Goal: Find specific page/section: Find specific page/section

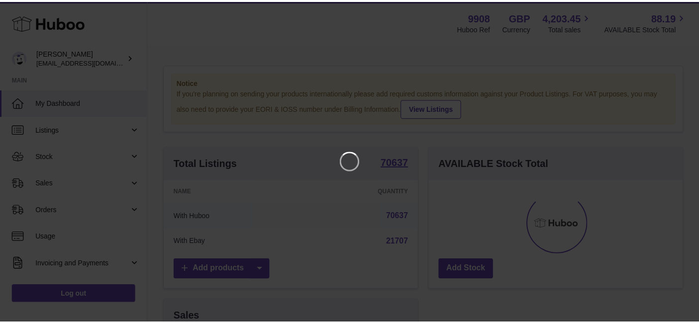
scroll to position [155, 257]
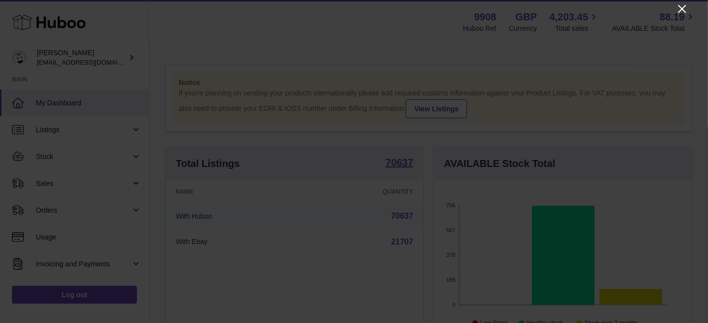
click at [681, 10] on icon "Close" at bounding box center [682, 9] width 12 height 12
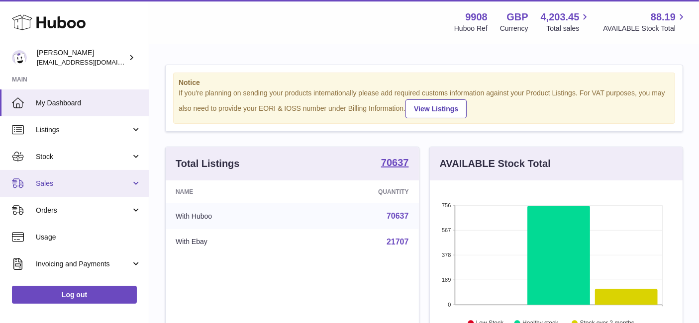
click at [68, 178] on link "Sales" at bounding box center [74, 183] width 149 height 27
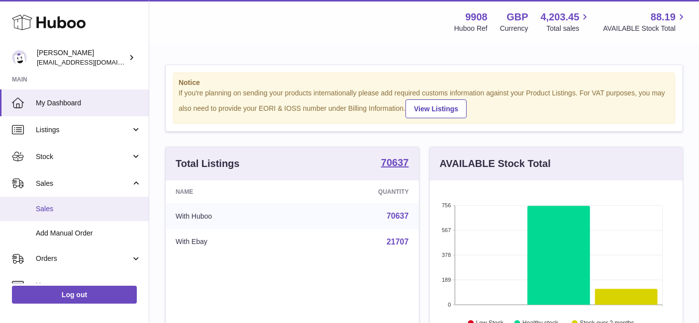
click at [67, 208] on span "Sales" at bounding box center [88, 209] width 105 height 9
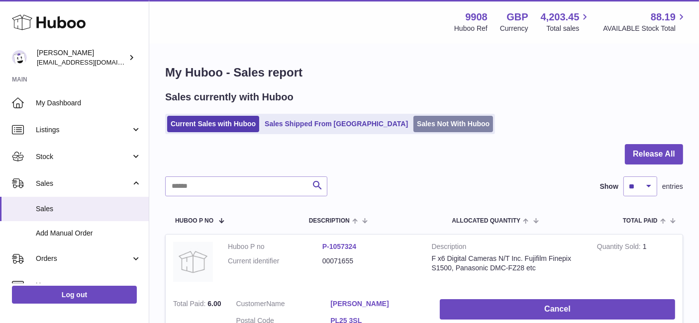
click at [414, 124] on link "Sales Not With Huboo" at bounding box center [454, 124] width 80 height 16
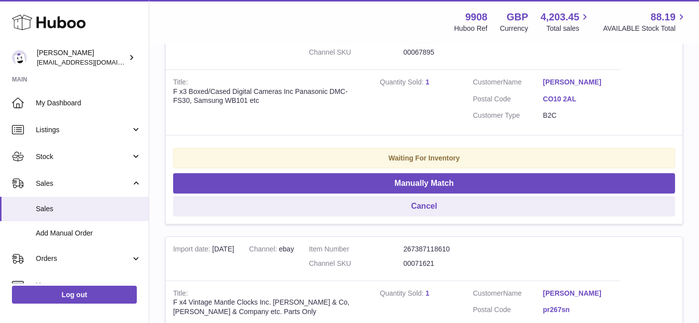
scroll to position [1327, 0]
